Goal: Navigation & Orientation: Find specific page/section

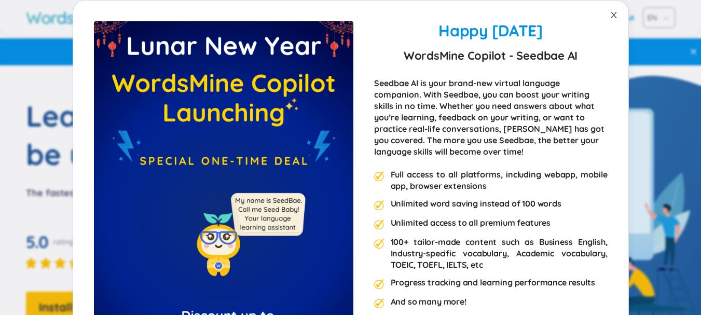
click at [603, 16] on span "Close" at bounding box center [613, 15] width 29 height 29
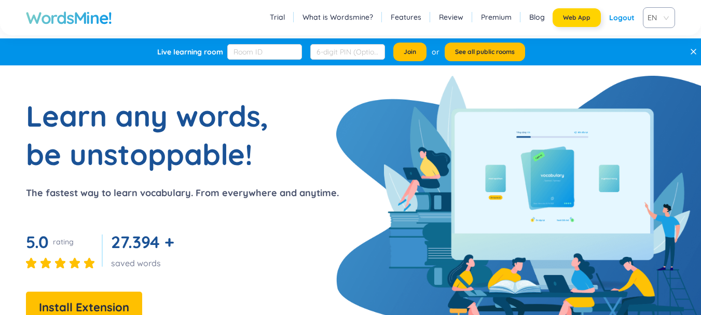
click at [572, 22] on button "Web App" at bounding box center [576, 17] width 48 height 19
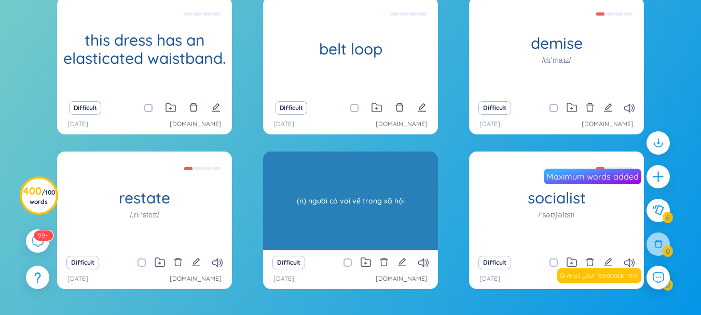
scroll to position [200, 0]
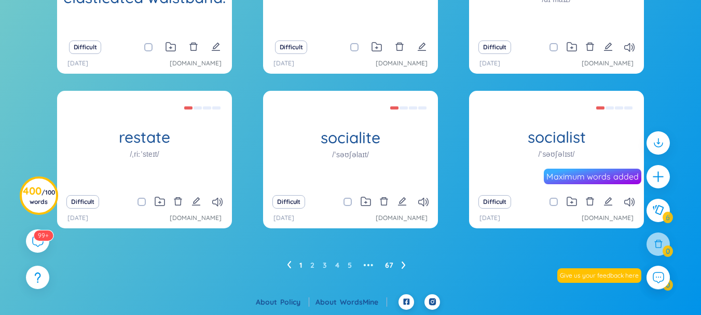
click at [387, 264] on link "67" at bounding box center [389, 265] width 8 height 16
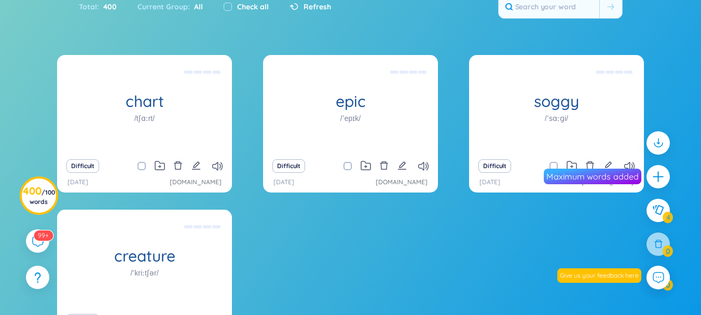
scroll to position [183, 0]
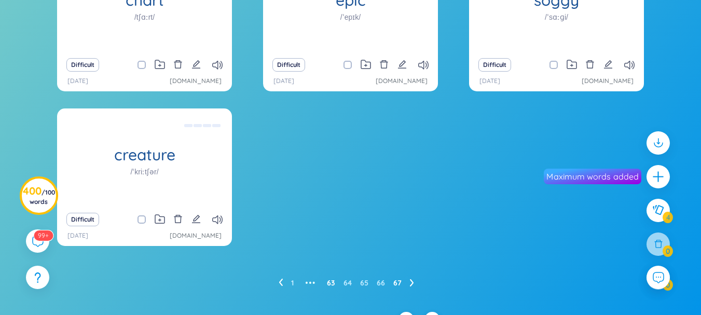
click at [334, 282] on link "63" at bounding box center [331, 283] width 8 height 16
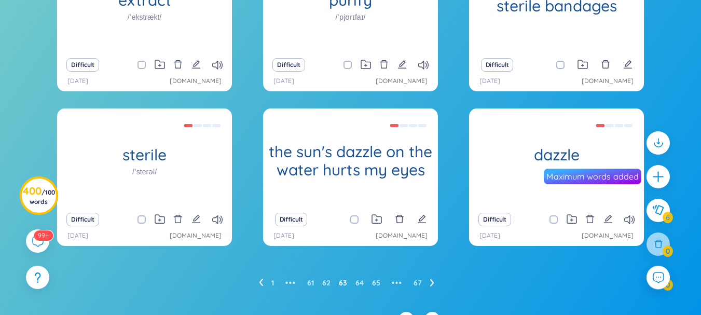
scroll to position [200, 0]
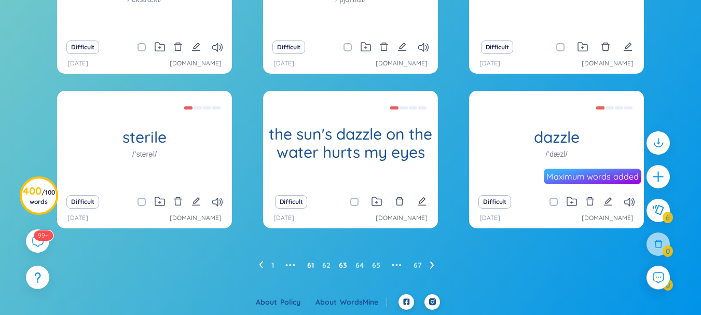
click at [310, 268] on link "61" at bounding box center [310, 265] width 7 height 16
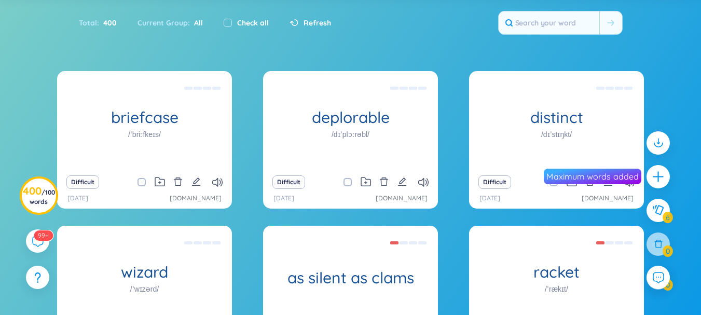
scroll to position [192, 0]
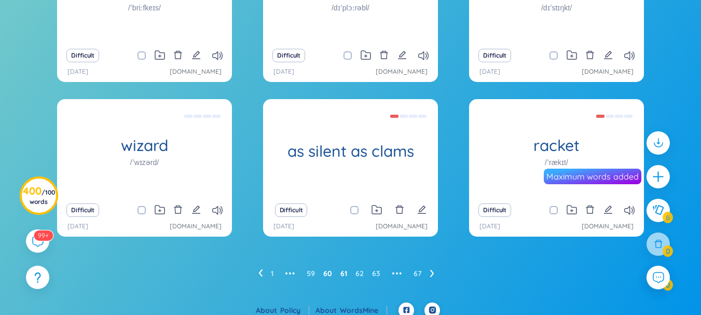
click at [328, 277] on link "60" at bounding box center [327, 274] width 9 height 16
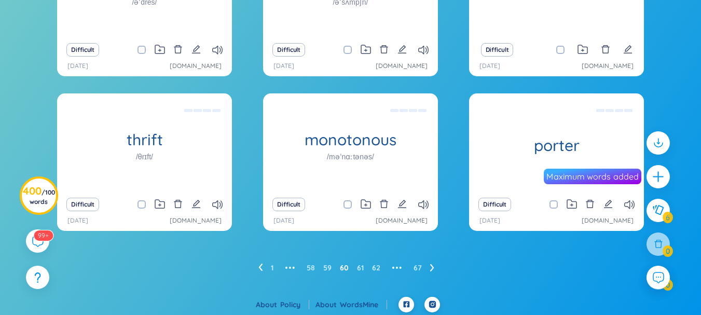
scroll to position [200, 0]
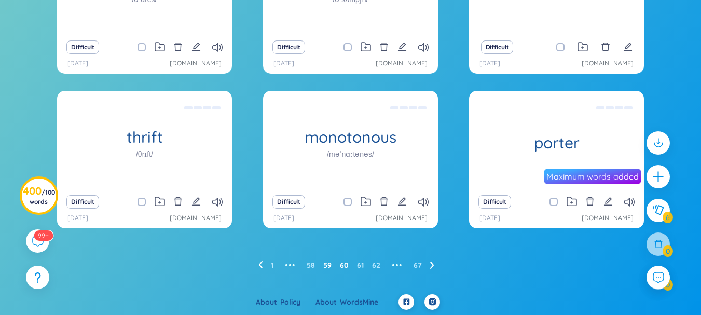
click at [330, 267] on link "59" at bounding box center [327, 265] width 8 height 16
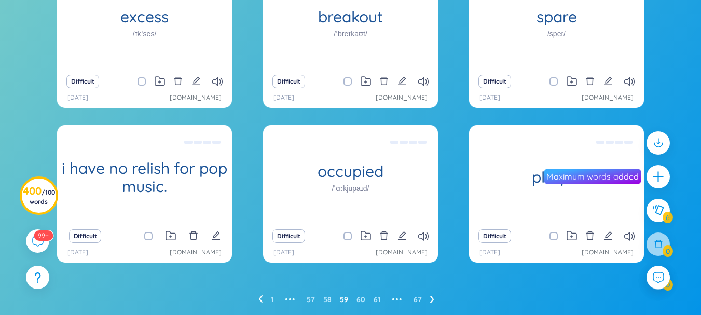
scroll to position [165, 0]
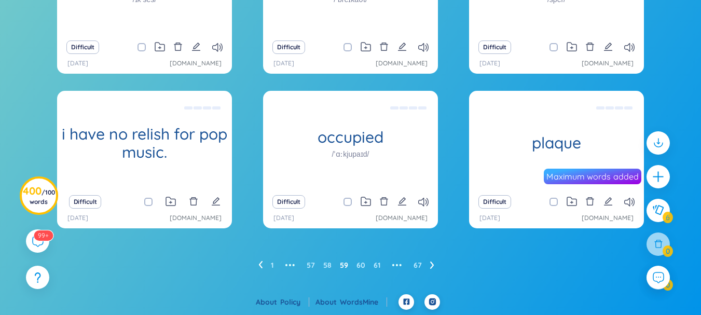
click at [330, 267] on link "58" at bounding box center [327, 265] width 8 height 16
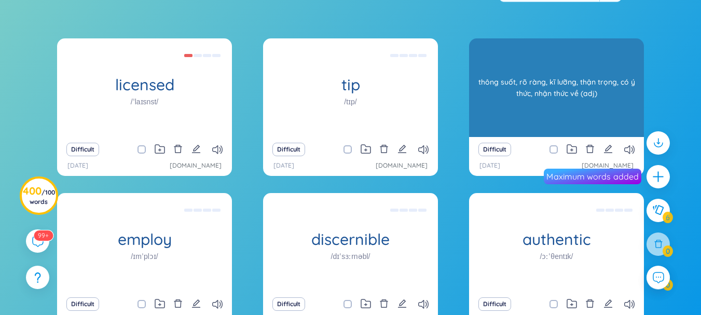
scroll to position [200, 0]
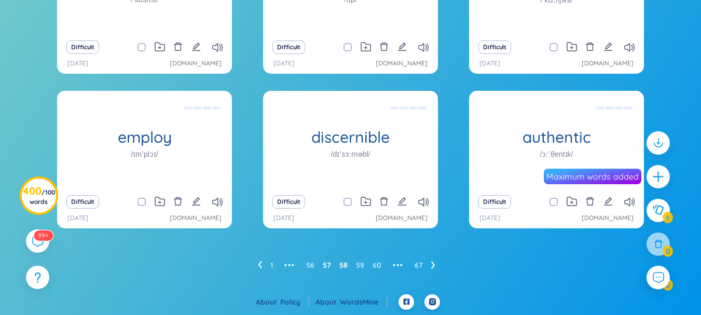
click at [329, 261] on link "57" at bounding box center [327, 265] width 8 height 16
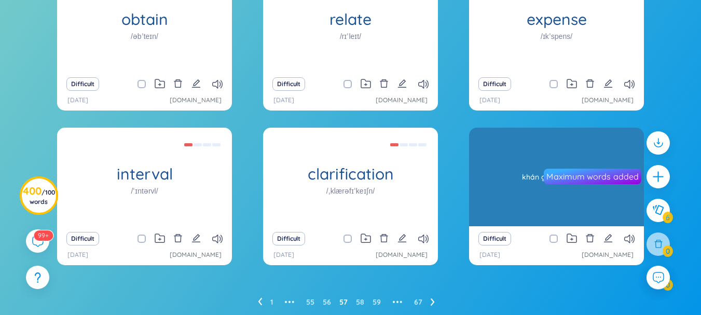
scroll to position [159, 0]
